Goal: Check status: Check status

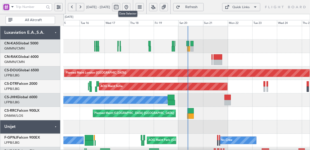
click at [120, 3] on button at bounding box center [116, 7] width 8 height 8
select select "9"
select select "2025"
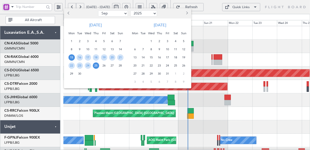
click at [123, 13] on select "Jan Feb Mar Apr May Jun [DATE] Aug Sep Oct Nov Dec" at bounding box center [113, 13] width 30 height 6
select select "3"
click at [98, 10] on select "Jan Feb Mar Apr May Jun [DATE] Aug Sep Oct Nov Dec" at bounding box center [113, 13] width 30 height 6
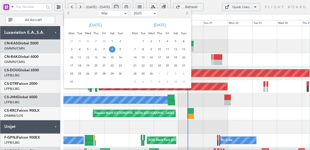
click at [110, 49] on span "8" at bounding box center [112, 49] width 6 height 6
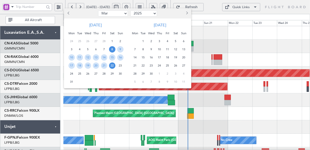
click at [114, 65] on span "22" at bounding box center [112, 65] width 6 height 6
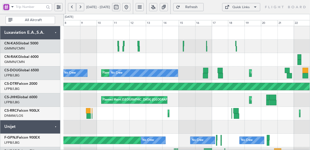
click at [120, 4] on button at bounding box center [116, 7] width 8 height 8
select select "3"
select select "2025"
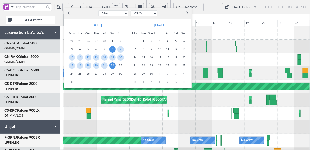
click at [144, 49] on span "8" at bounding box center [143, 49] width 6 height 6
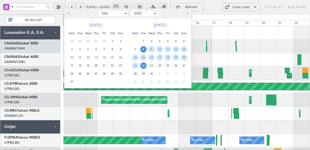
click at [145, 65] on span "22" at bounding box center [143, 65] width 6 height 6
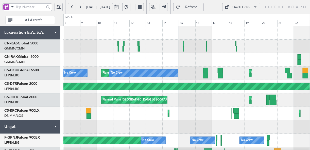
select select "4"
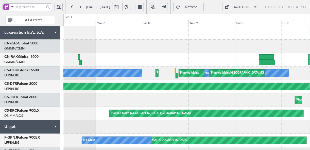
click at [181, 103] on div "Planned Maint [GEOGRAPHIC_DATA] ([GEOGRAPHIC_DATA])" at bounding box center [186, 99] width 246 height 13
click at [120, 3] on button at bounding box center [116, 7] width 8 height 8
select select "4"
select select "2025"
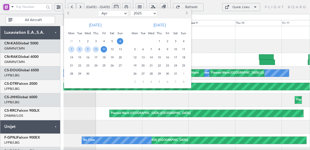
click at [88, 74] on span "30" at bounding box center [87, 73] width 6 height 6
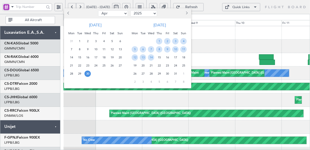
click at [87, 73] on span "30" at bounding box center [87, 73] width 6 height 6
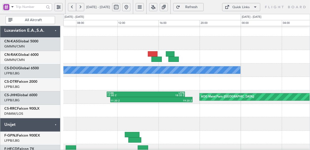
scroll to position [3, 0]
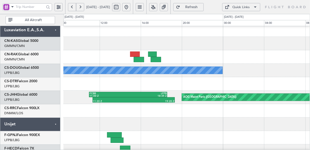
click at [184, 125] on div at bounding box center [186, 123] width 246 height 13
click at [84, 3] on span "[DATE] - [DATE]" at bounding box center [98, 7] width 28 height 8
click at [82, 3] on button at bounding box center [80, 7] width 8 height 8
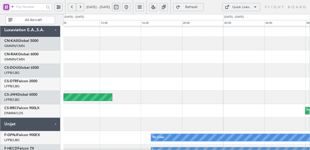
click at [82, 3] on button at bounding box center [80, 7] width 8 height 8
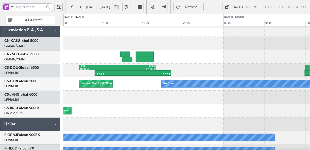
click at [82, 3] on button at bounding box center [80, 7] width 8 height 8
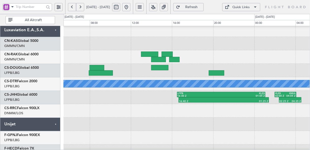
click at [82, 3] on button at bounding box center [80, 7] width 8 height 8
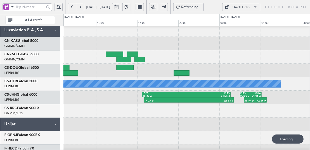
click at [82, 3] on button at bounding box center [80, 7] width 8 height 8
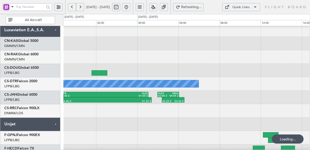
click at [82, 3] on button at bounding box center [80, 7] width 8 height 8
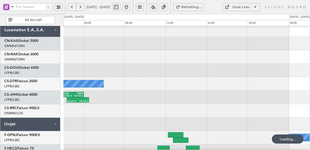
click at [82, 3] on button at bounding box center [80, 7] width 8 height 8
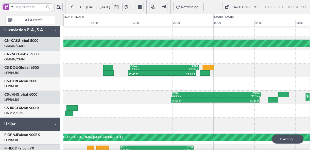
click at [82, 3] on button at bounding box center [80, 7] width 8 height 8
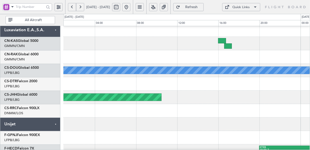
click at [82, 3] on button at bounding box center [80, 7] width 8 height 8
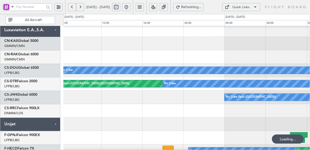
click at [82, 3] on button at bounding box center [80, 7] width 8 height 8
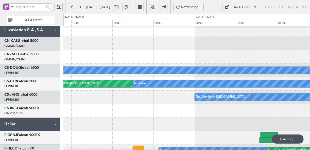
click at [82, 3] on button at bounding box center [80, 7] width 8 height 8
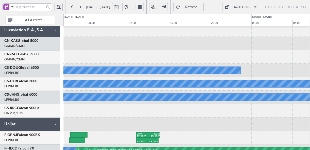
click at [82, 3] on button at bounding box center [80, 7] width 8 height 8
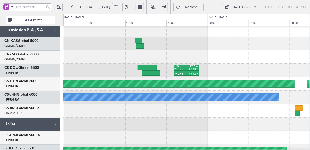
click at [82, 3] on button at bounding box center [80, 7] width 8 height 8
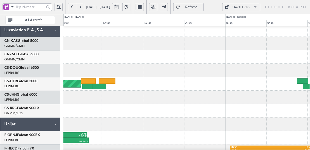
click at [82, 3] on button at bounding box center [80, 7] width 8 height 8
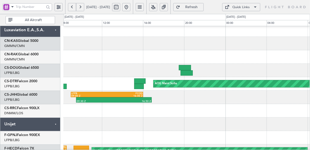
click at [82, 3] on button at bounding box center [80, 7] width 8 height 8
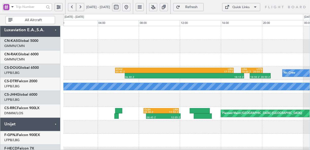
scroll to position [0, 0]
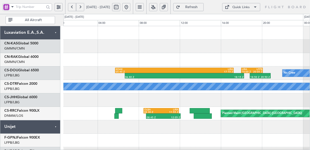
click at [77, 3] on button at bounding box center [80, 7] width 8 height 8
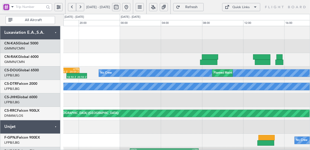
click at [77, 3] on button at bounding box center [80, 7] width 8 height 8
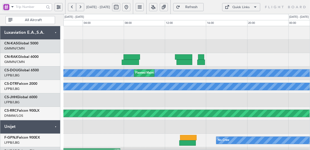
click at [77, 3] on button at bounding box center [80, 7] width 8 height 8
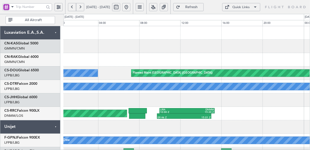
click at [77, 3] on button at bounding box center [80, 7] width 8 height 8
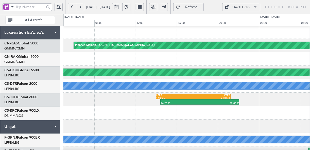
scroll to position [1, 0]
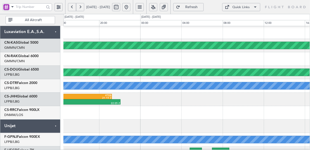
click at [99, 113] on div at bounding box center [186, 112] width 246 height 13
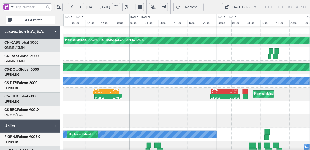
scroll to position [6, 0]
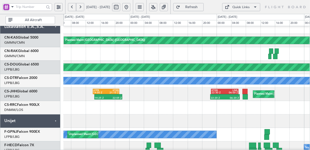
click at [242, 108] on div at bounding box center [186, 107] width 246 height 13
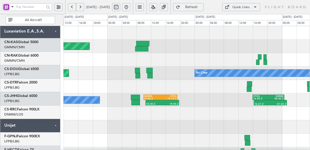
scroll to position [0, 0]
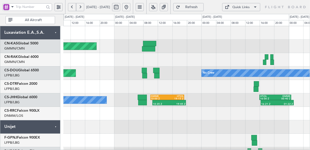
click at [120, 3] on button at bounding box center [116, 7] width 8 height 8
select select "5"
select select "2025"
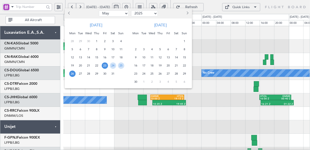
click at [185, 41] on span "1" at bounding box center [184, 41] width 6 height 6
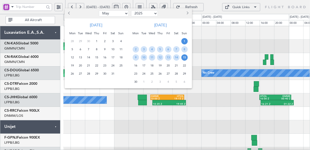
click at [185, 58] on span "15" at bounding box center [184, 57] width 6 height 6
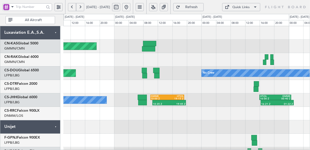
select select "6"
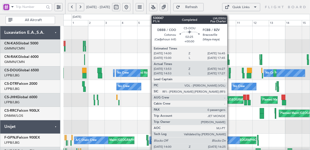
click at [230, 69] on div at bounding box center [229, 70] width 2 height 5
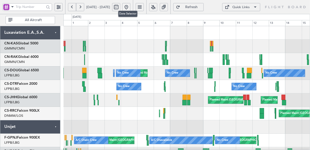
click at [120, 3] on button at bounding box center [116, 7] width 8 height 8
select select "5"
select select "2025"
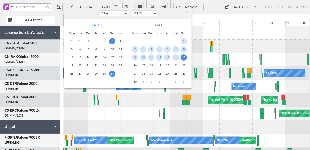
click at [113, 40] on span "3" at bounding box center [112, 41] width 6 height 6
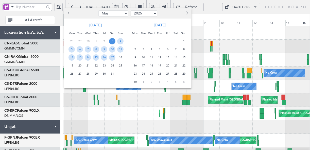
click at [111, 40] on span "3" at bounding box center [112, 41] width 6 height 6
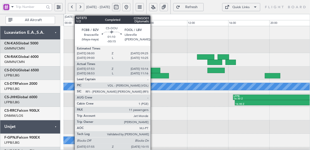
click at [153, 75] on div at bounding box center [157, 75] width 24 height 5
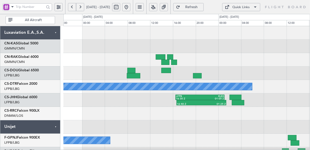
click at [120, 3] on button at bounding box center [116, 7] width 8 height 8
select select "5"
select select "2025"
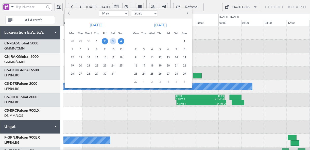
click at [184, 40] on span "1" at bounding box center [184, 41] width 6 height 6
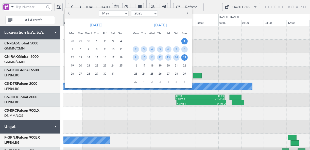
click at [183, 56] on span "15" at bounding box center [184, 57] width 6 height 6
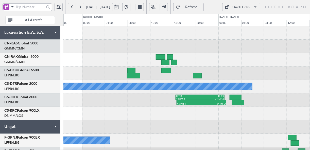
select select "6"
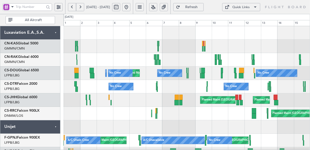
click at [120, 5] on button at bounding box center [116, 7] width 8 height 8
select select "6"
select select "2025"
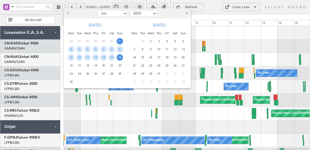
click at [184, 48] on span "13" at bounding box center [183, 49] width 6 height 6
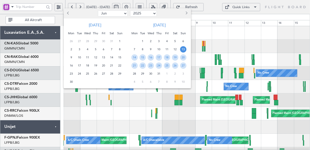
click at [184, 48] on span "13" at bounding box center [183, 49] width 6 height 6
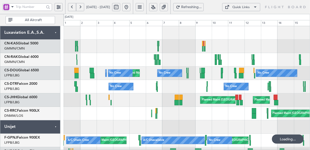
select select "7"
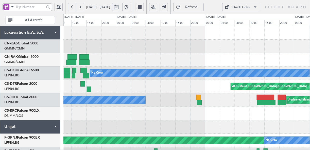
click at [120, 3] on button at bounding box center [116, 7] width 8 height 8
select select "7"
select select "2025"
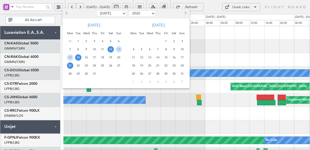
click at [71, 67] on span "21" at bounding box center [70, 65] width 6 height 6
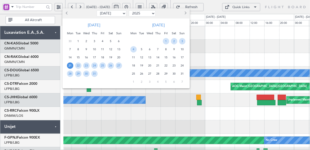
click at [72, 67] on span "21" at bounding box center [70, 65] width 6 height 6
